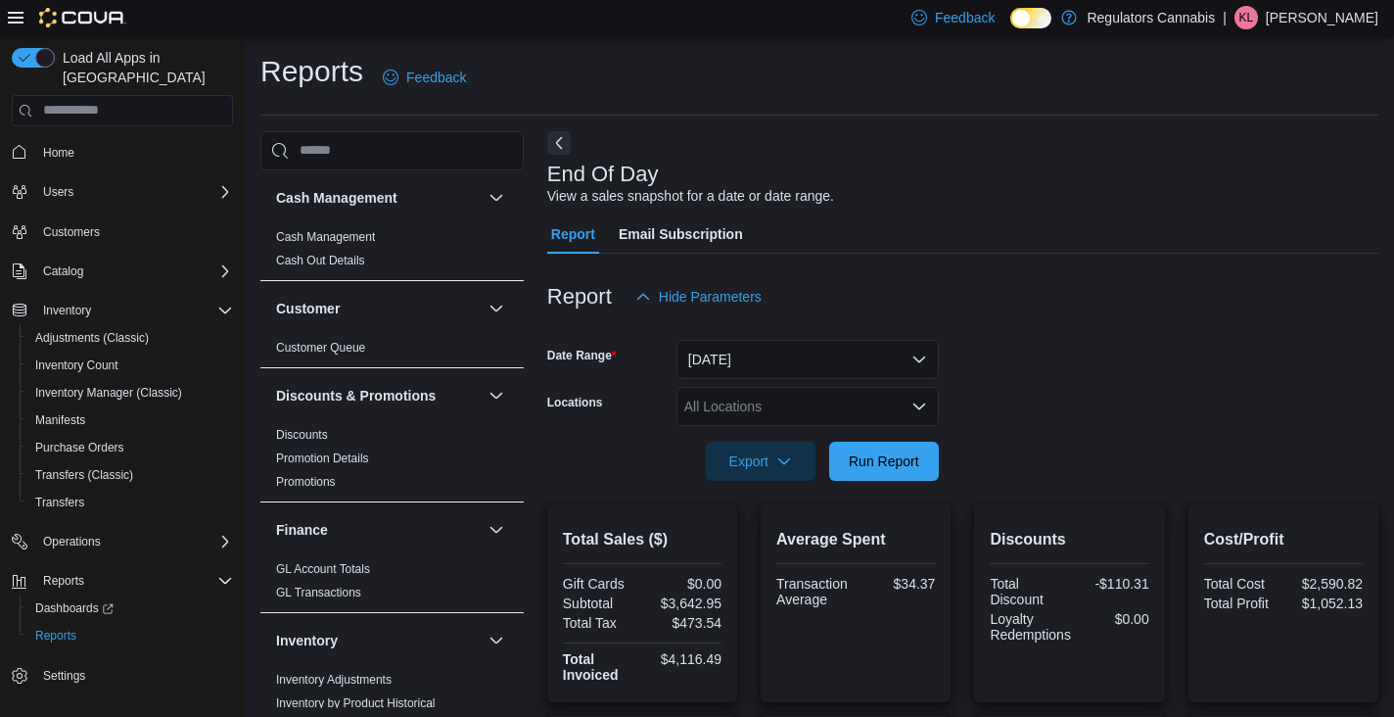
scroll to position [593, 0]
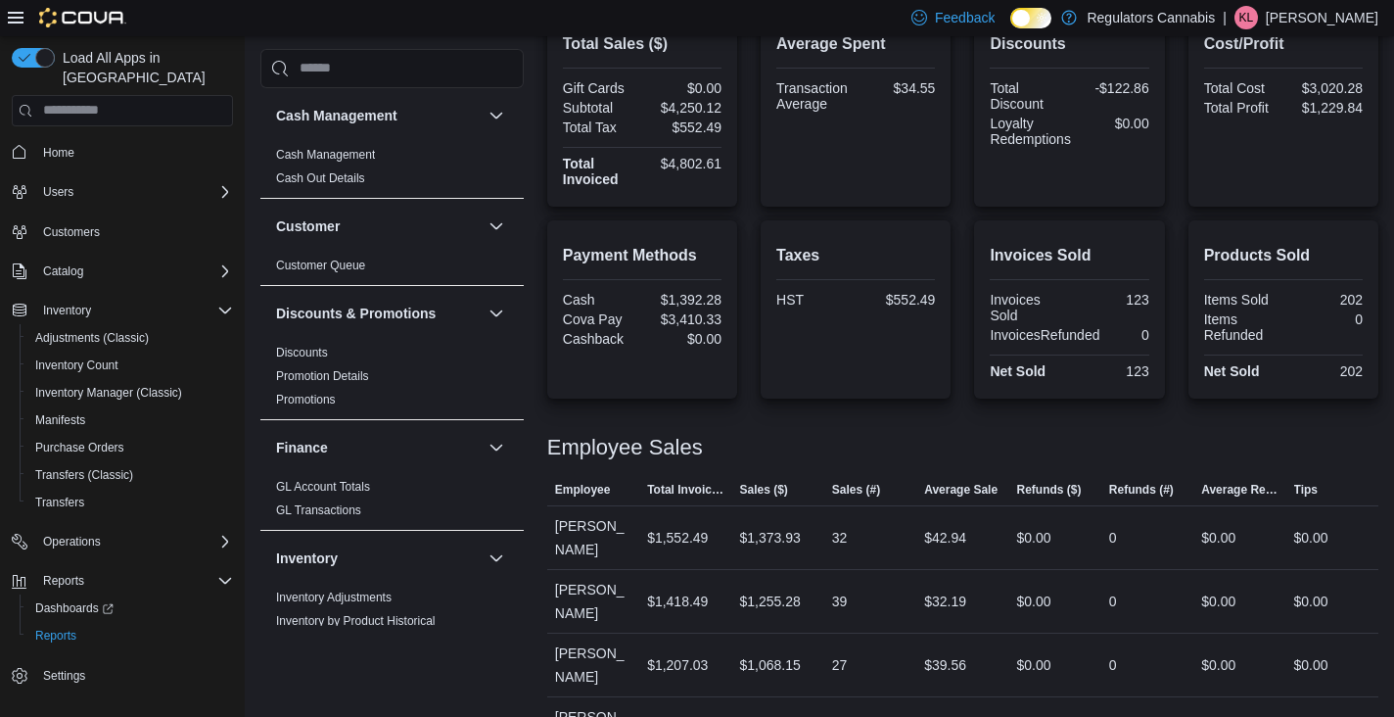
scroll to position [593, 0]
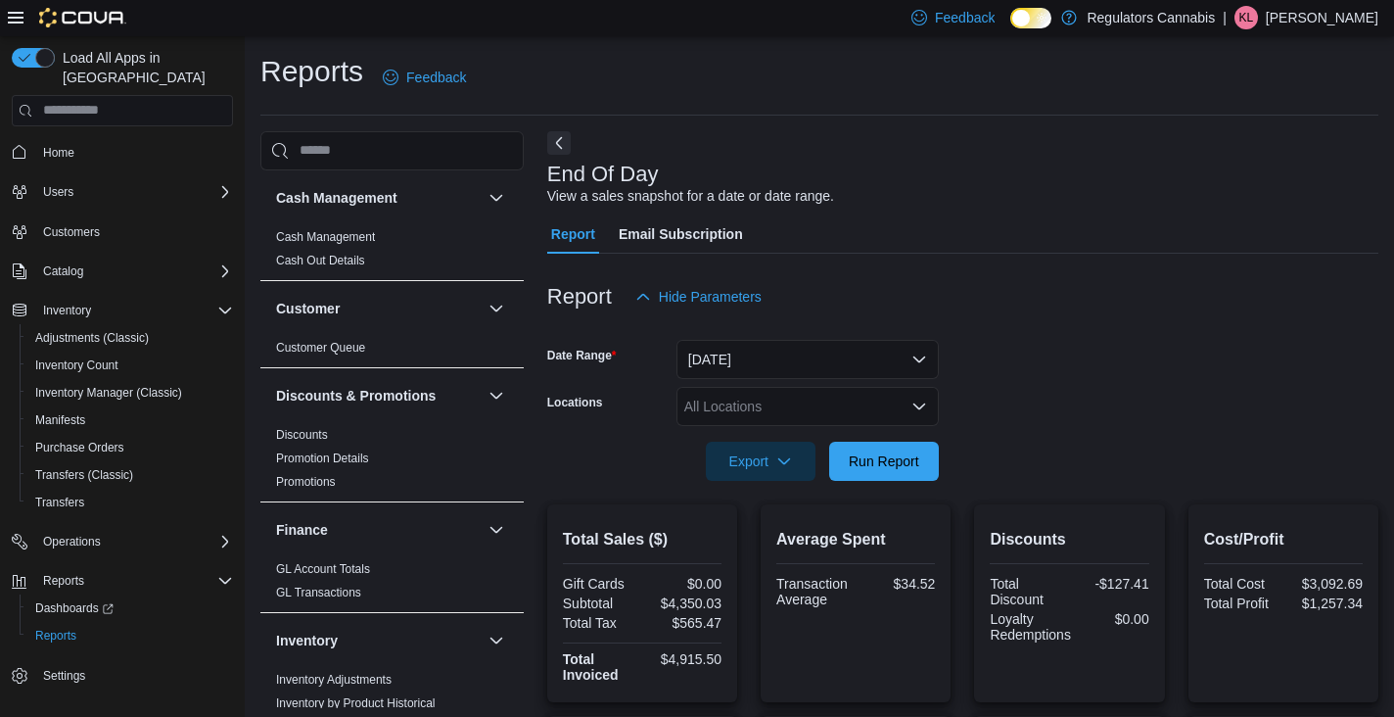
click at [1321, 20] on p "[PERSON_NAME]" at bounding box center [1322, 17] width 113 height 23
click at [1274, 176] on button "Sign Out" at bounding box center [1280, 186] width 180 height 31
